Goal: Complete application form

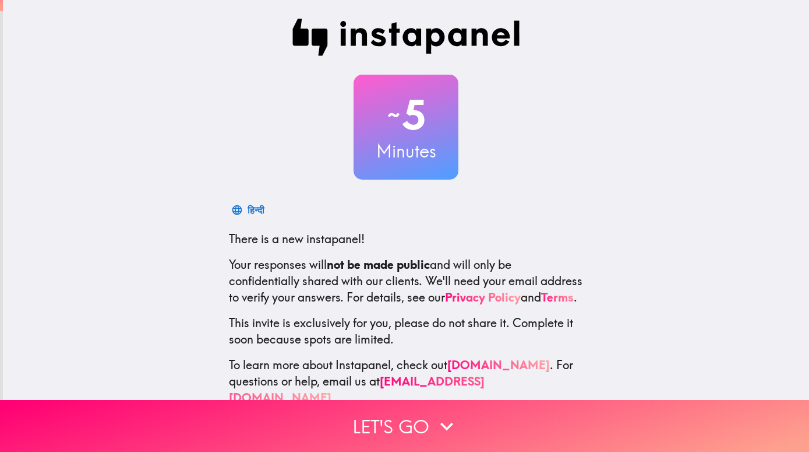
scroll to position [34, 0]
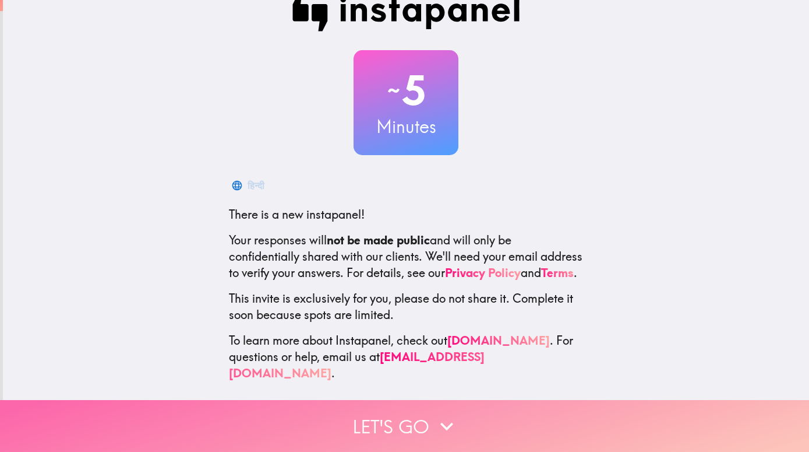
click at [440, 326] on icon "button" at bounding box center [447, 426] width 26 height 26
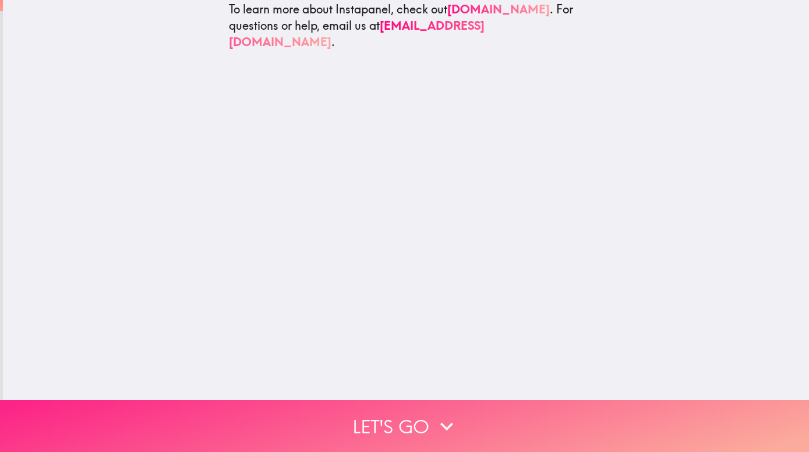
scroll to position [0, 0]
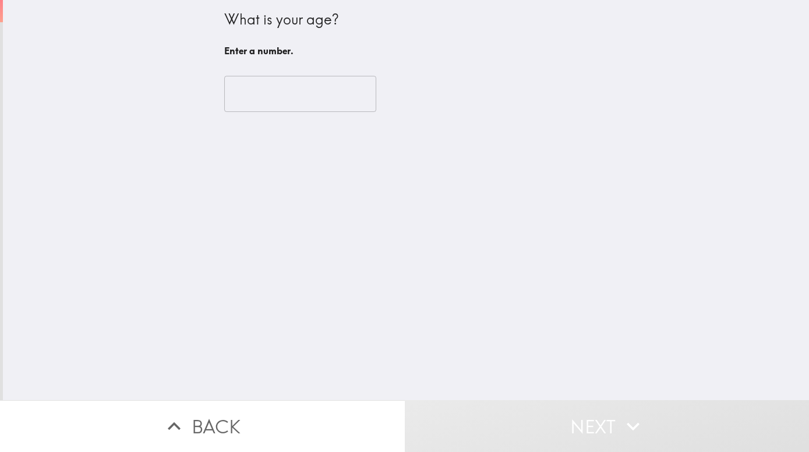
click at [300, 90] on input "number" at bounding box center [300, 94] width 152 height 36
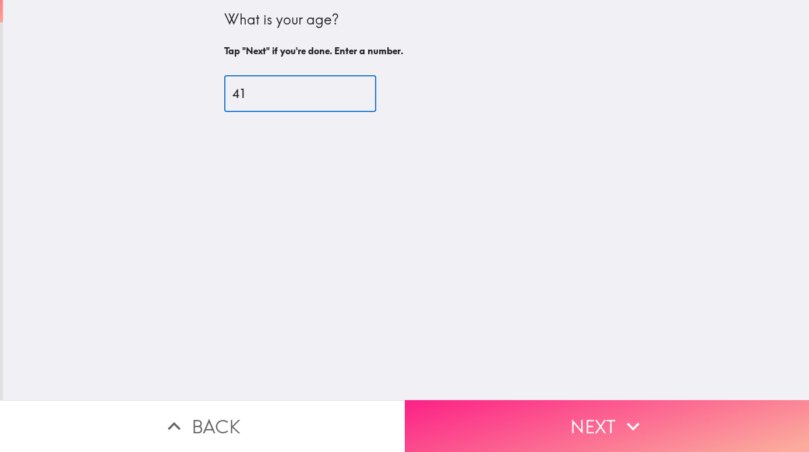
type input "41"
click at [448, 326] on button "Next" at bounding box center [607, 426] width 405 height 52
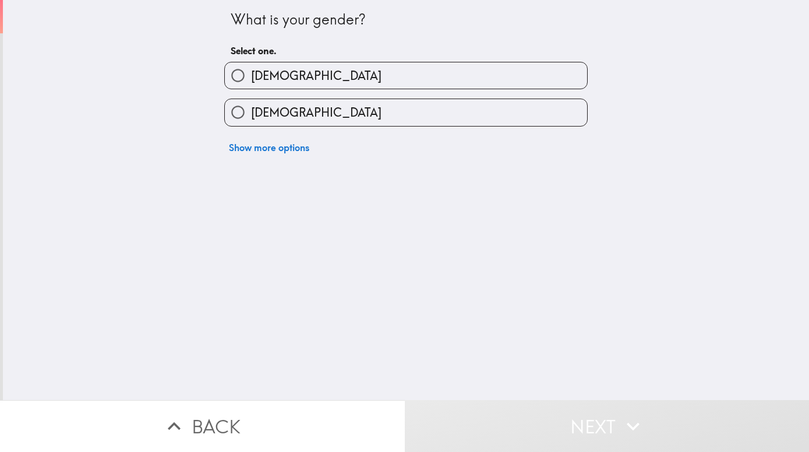
click at [251, 76] on span "[DEMOGRAPHIC_DATA]" at bounding box center [316, 76] width 131 height 16
click at [243, 76] on input "[DEMOGRAPHIC_DATA]" at bounding box center [238, 75] width 26 height 26
radio input "true"
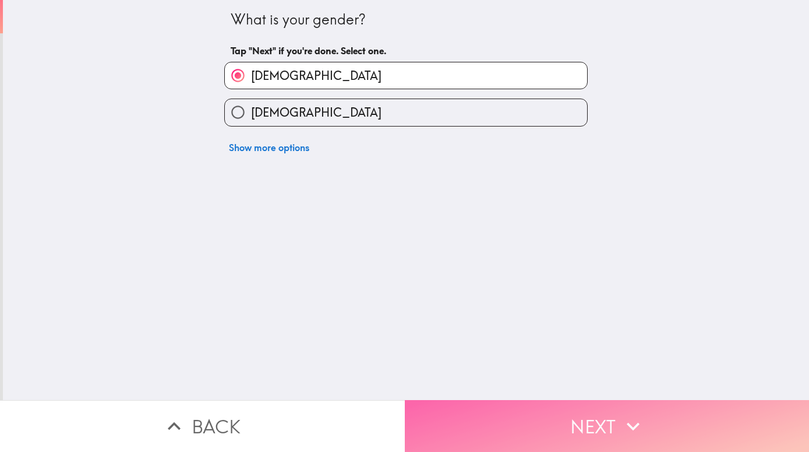
click at [448, 326] on button "Next" at bounding box center [607, 426] width 405 height 52
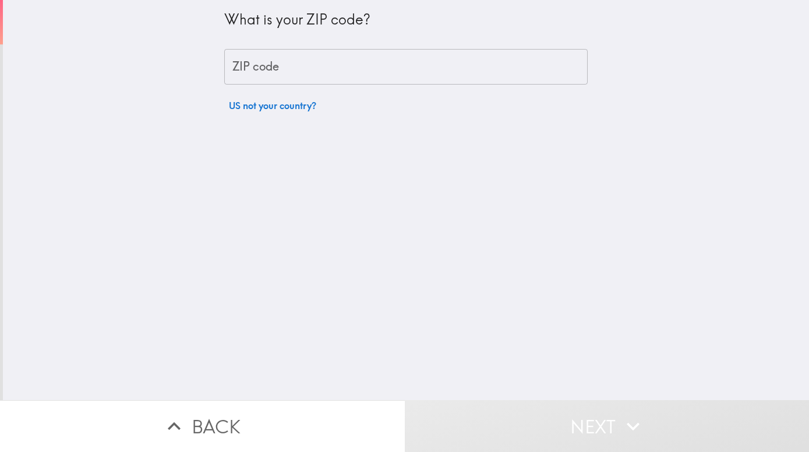
click at [280, 65] on input "ZIP code" at bounding box center [406, 67] width 364 height 36
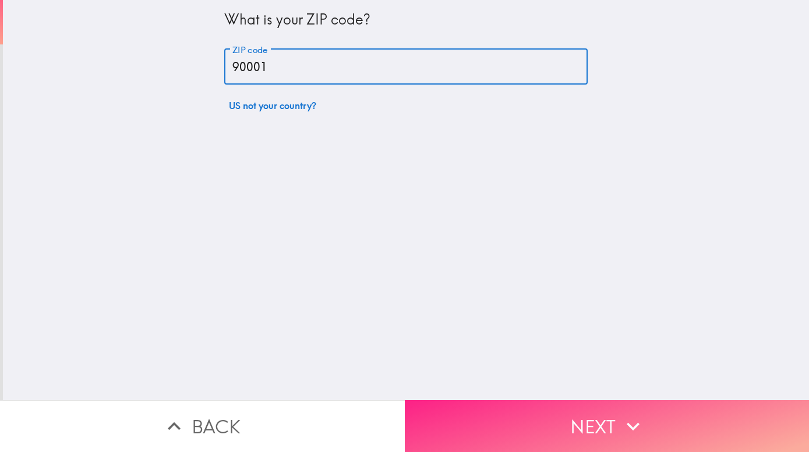
type input "90001"
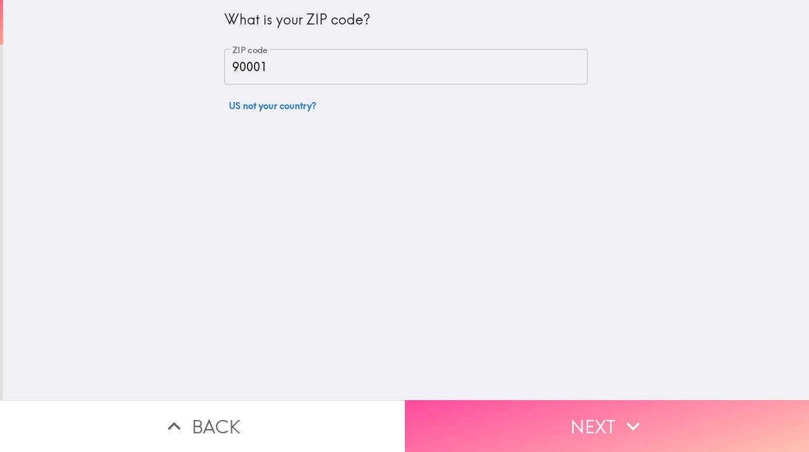
drag, startPoint x: 470, startPoint y: 410, endPoint x: 464, endPoint y: 413, distance: 6.0
click at [448, 326] on button "Next" at bounding box center [607, 426] width 405 height 52
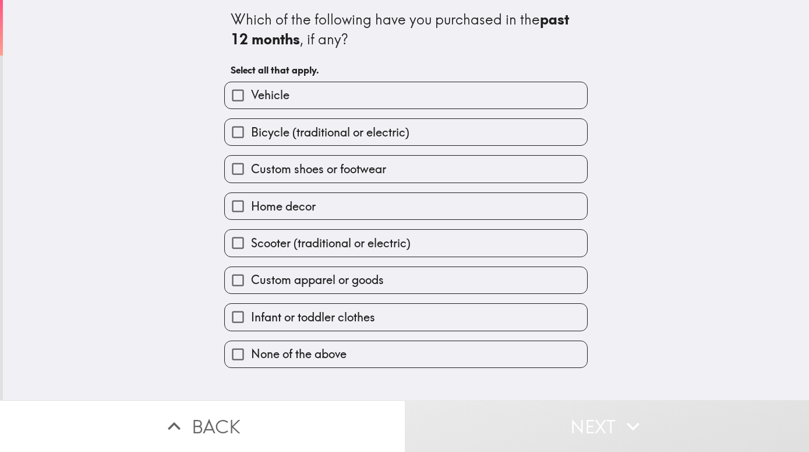
click at [277, 318] on span "Infant or toddler clothes" at bounding box center [313, 317] width 124 height 16
click at [251, 318] on input "Infant or toddler clothes" at bounding box center [238, 317] width 26 height 26
checkbox input "true"
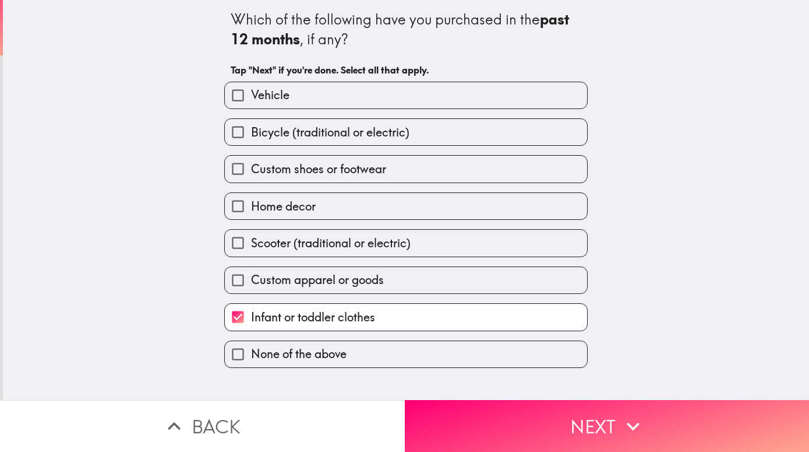
click at [273, 237] on span "Scooter (traditional or electric)" at bounding box center [331, 243] width 160 height 16
click at [251, 237] on input "Scooter (traditional or electric)" at bounding box center [238, 243] width 26 height 26
checkbox input "true"
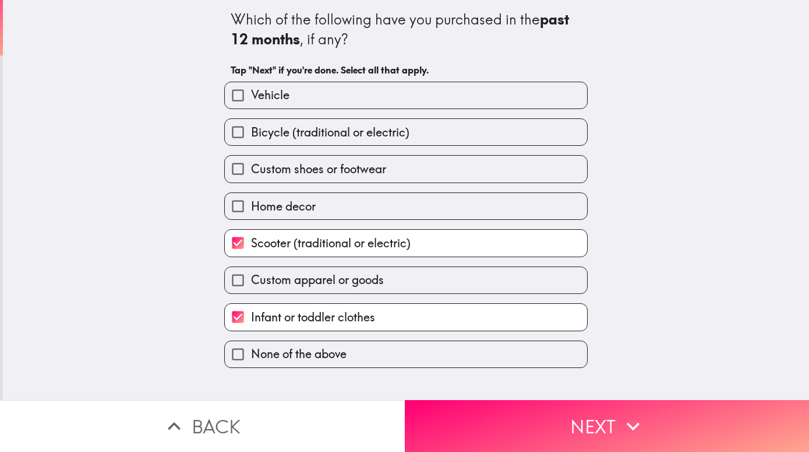
click at [279, 198] on span "Home decor" at bounding box center [283, 206] width 65 height 16
click at [251, 198] on input "Home decor" at bounding box center [238, 206] width 26 height 26
checkbox input "true"
